Goal: Information Seeking & Learning: Learn about a topic

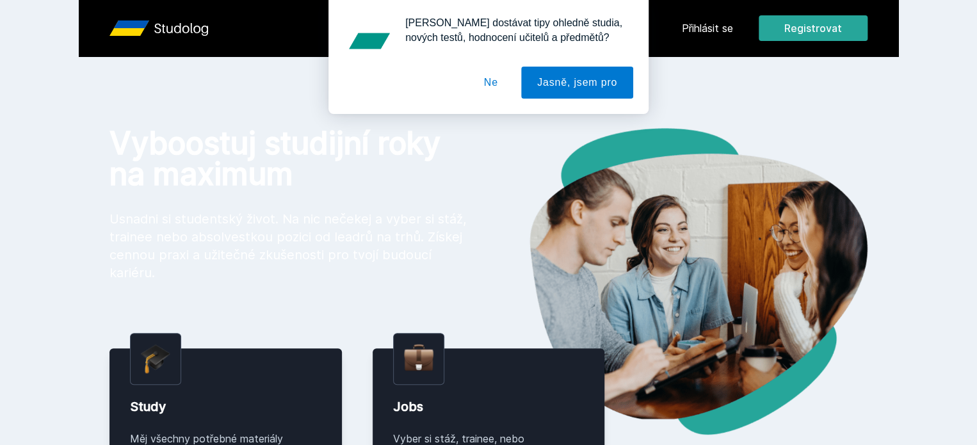
click at [808, 21] on div "[PERSON_NAME] dostávat tipy ohledně studia, nových testů, hodnocení učitelů a p…" at bounding box center [488, 57] width 977 height 114
click at [510, 79] on button "Ne" at bounding box center [491, 83] width 46 height 32
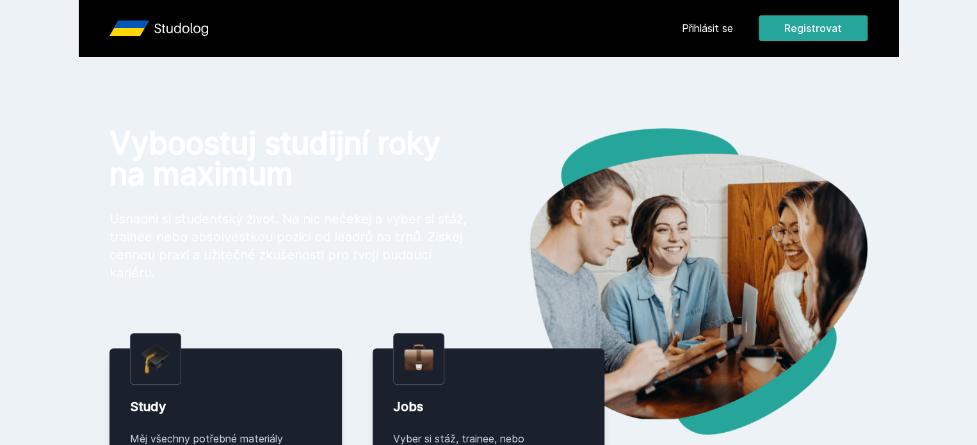
click at [733, 29] on link "Přihlásit se" at bounding box center [707, 27] width 51 height 15
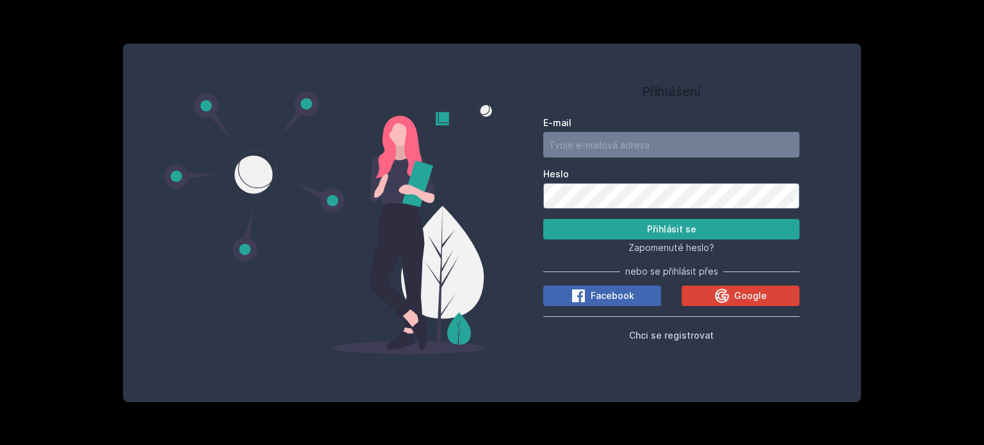
click at [682, 131] on div "E-mail" at bounding box center [671, 137] width 256 height 41
click at [669, 150] on input "E-mail" at bounding box center [671, 145] width 256 height 26
click at [815, 247] on div "Přihlášení E-mail Heslo Přihlásit se Zapomenuté heslo? nebo se přihlásit přes F…" at bounding box center [671, 223] width 359 height 328
click at [738, 291] on span "Google" at bounding box center [750, 295] width 33 height 13
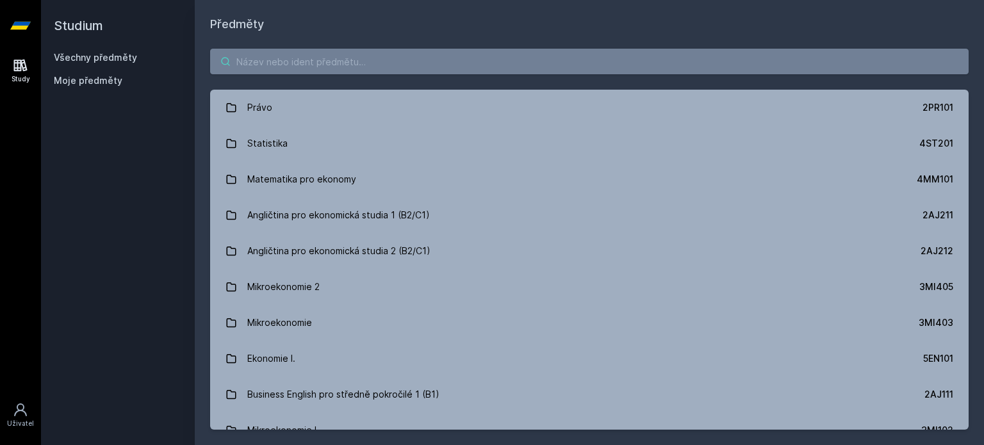
click at [297, 65] on input "search" at bounding box center [589, 62] width 758 height 26
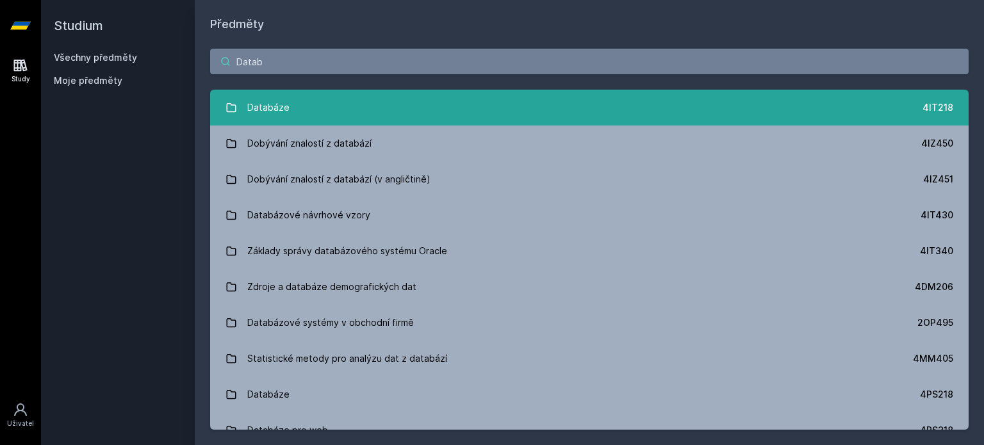
type input "Datab"
click at [245, 110] on link "Databáze 4IT218" at bounding box center [589, 108] width 758 height 36
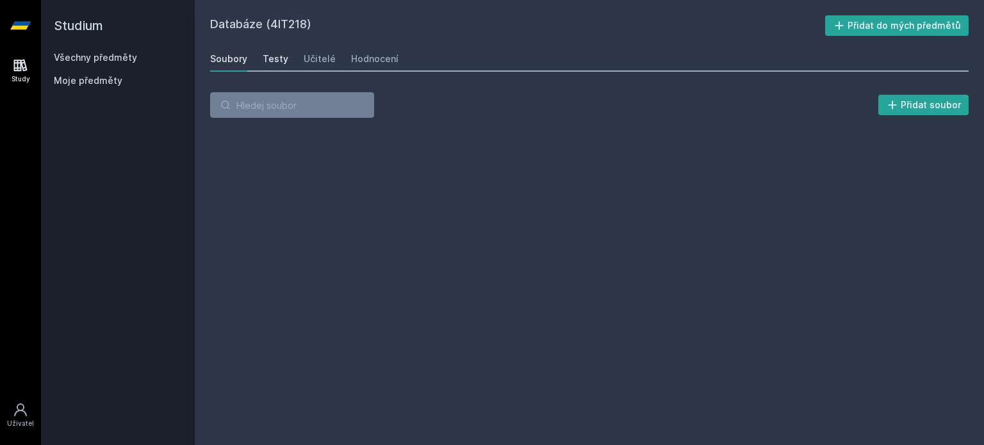
click at [268, 57] on div "Testy" at bounding box center [276, 59] width 26 height 13
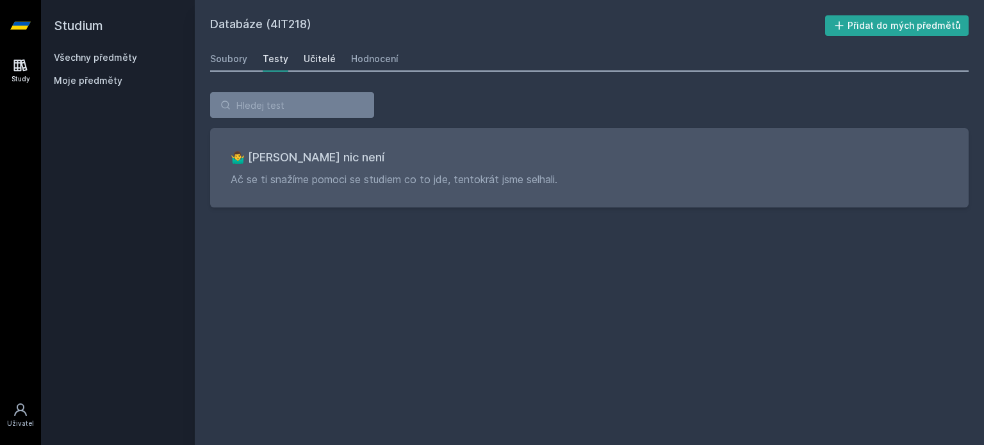
click at [318, 62] on div "Učitelé" at bounding box center [320, 59] width 32 height 13
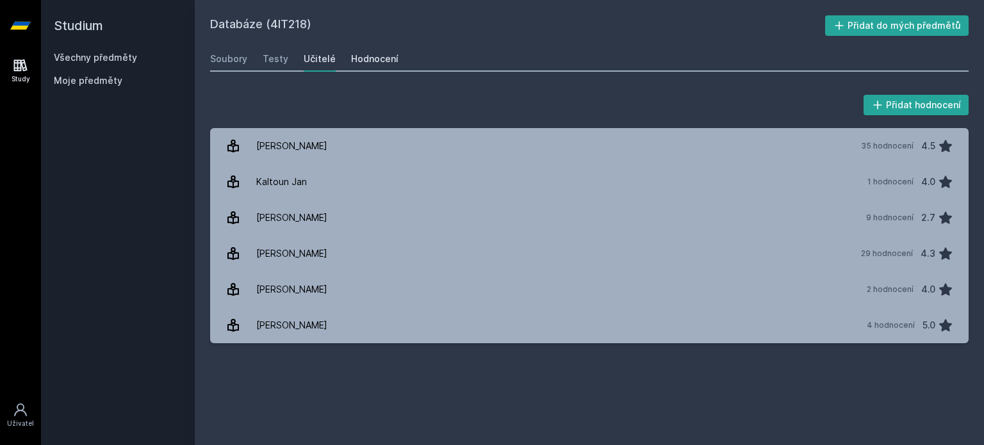
click at [364, 50] on link "Hodnocení" at bounding box center [374, 59] width 47 height 26
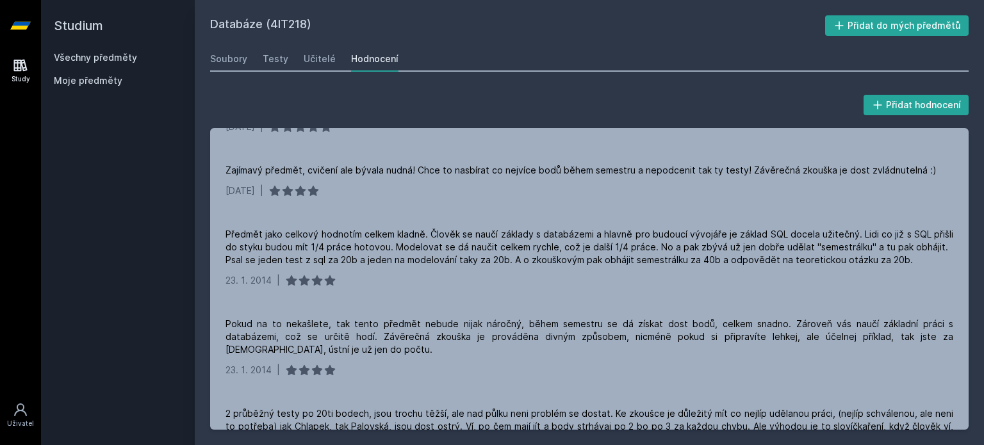
scroll to position [3017, 0]
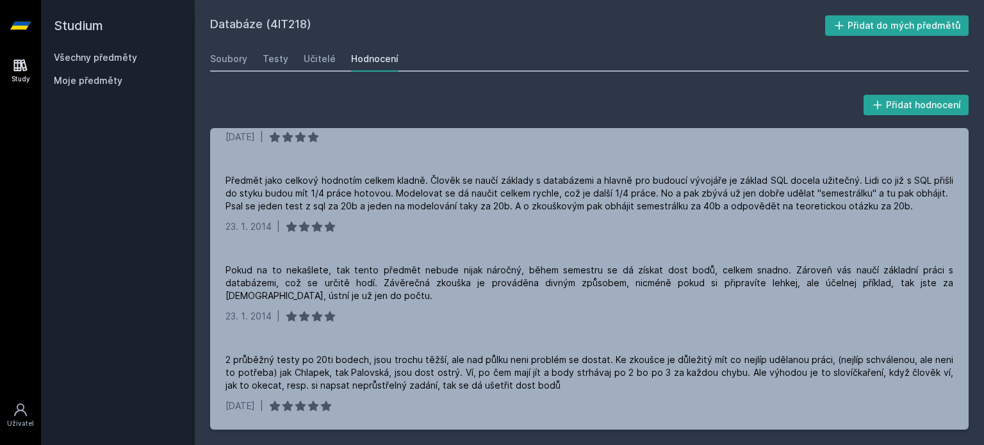
click at [720, 93] on div "Přidat hodnocení" at bounding box center [589, 105] width 758 height 26
click at [576, 95] on div "Přidat hodnocení" at bounding box center [589, 105] width 758 height 26
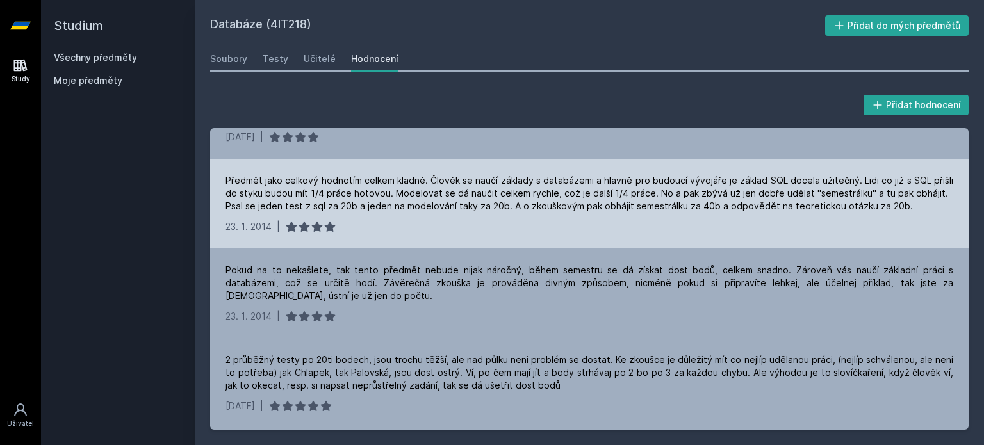
click at [533, 174] on div "Předmět jako celkový hodnotím celkem kladně. Člověk se naučí základy s databáze…" at bounding box center [588, 193] width 727 height 38
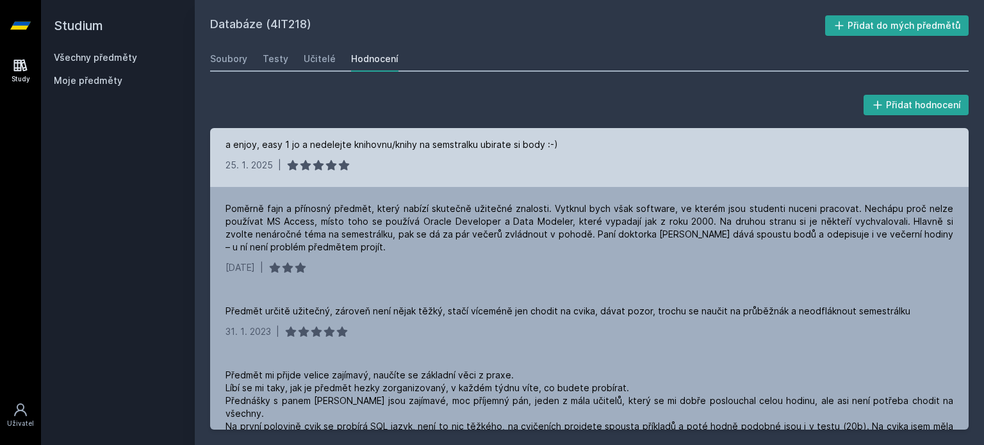
scroll to position [287, 0]
